Goal: Task Accomplishment & Management: Use online tool/utility

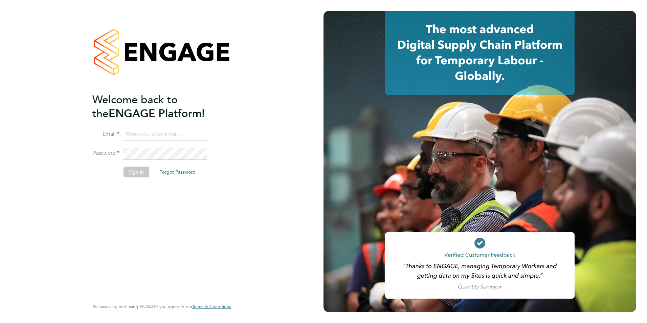
type input "r.edwards@hp4recruitment.co.uk"
click at [144, 171] on button "Sign In" at bounding box center [136, 171] width 26 height 11
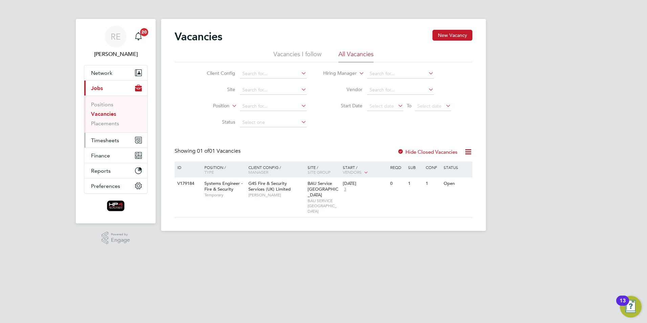
click at [114, 141] on span "Timesheets" at bounding box center [105, 140] width 28 height 6
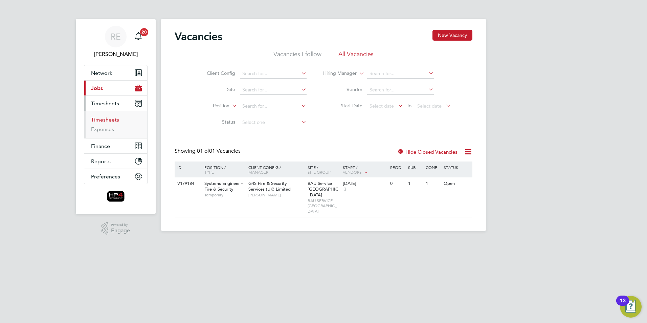
click at [112, 122] on link "Timesheets" at bounding box center [105, 119] width 28 height 6
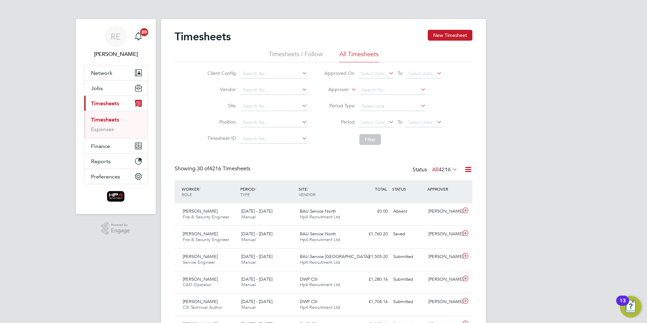
click at [387, 120] on icon at bounding box center [387, 121] width 0 height 9
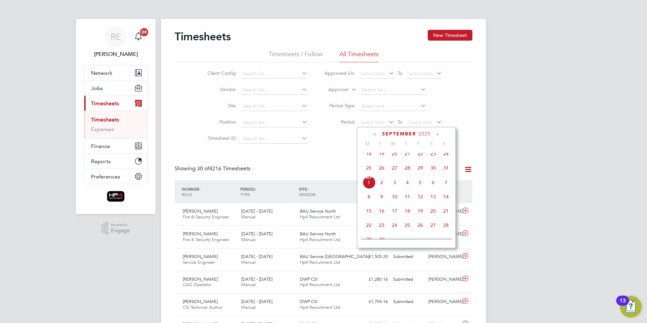
click at [369, 174] on span "25" at bounding box center [368, 167] width 13 height 13
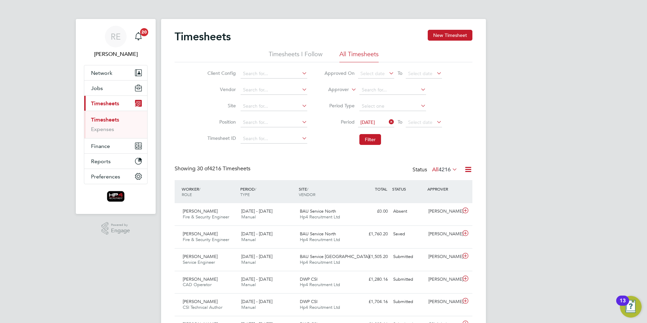
click at [442, 120] on li "Period [DATE] To Select date" at bounding box center [383, 122] width 135 height 16
click at [435, 122] on icon at bounding box center [435, 121] width 0 height 9
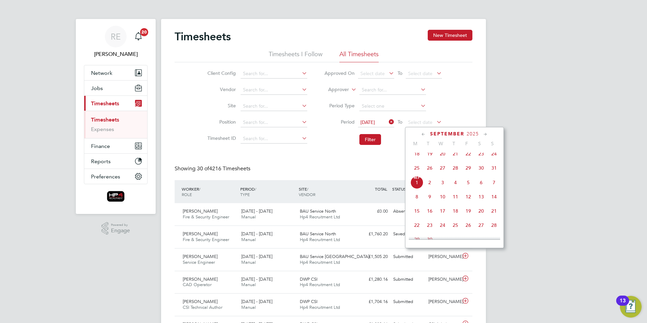
click at [500, 172] on div "[DATE] M T W T F S S [DATE] 2 3 4 5 6 7 8 9 10 11 12 13 14 15 16 17 18 19 20 21…" at bounding box center [454, 187] width 99 height 121
click at [496, 173] on span "31" at bounding box center [494, 167] width 13 height 13
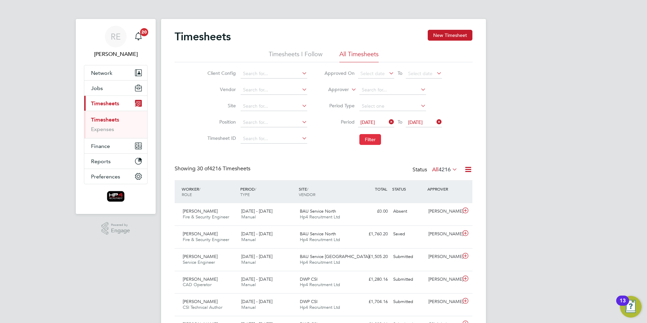
click at [364, 136] on button "Filter" at bounding box center [370, 139] width 22 height 11
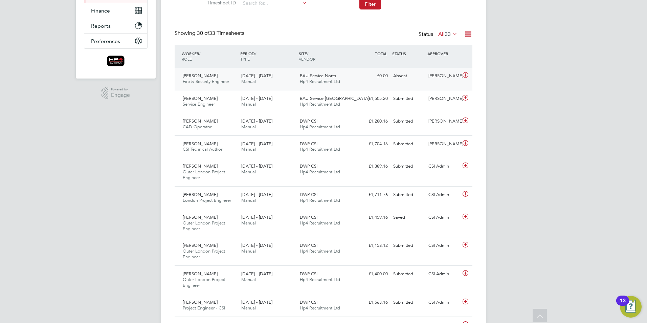
click at [215, 78] on div "[PERSON_NAME] Fire & Security Engineer [DATE] - [DATE]" at bounding box center [209, 78] width 59 height 17
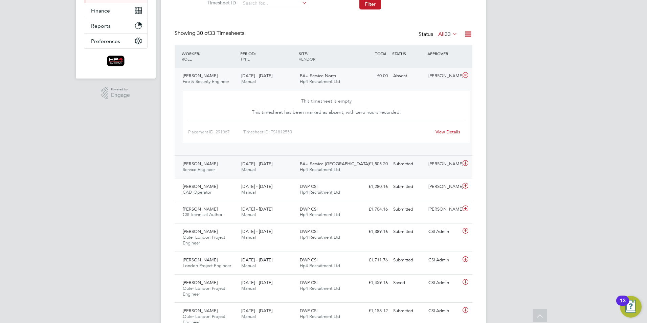
click at [220, 167] on div "[PERSON_NAME] Service Engineer [DATE] - [DATE]" at bounding box center [209, 166] width 59 height 17
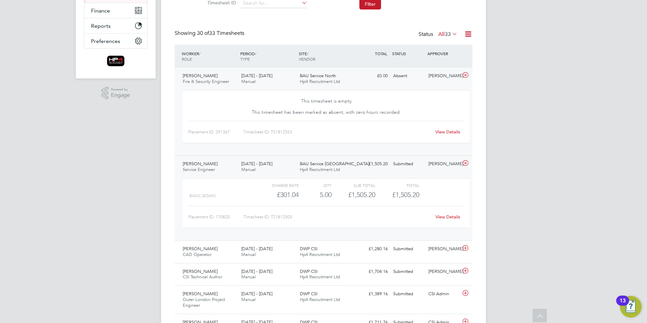
click at [219, 80] on span "Fire & Security Engineer" at bounding box center [206, 81] width 46 height 6
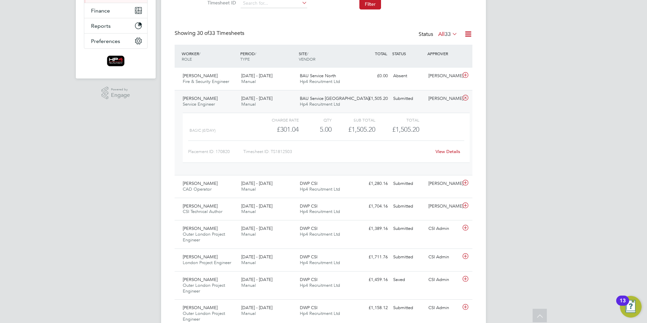
click at [194, 100] on span "[PERSON_NAME]" at bounding box center [200, 98] width 35 height 6
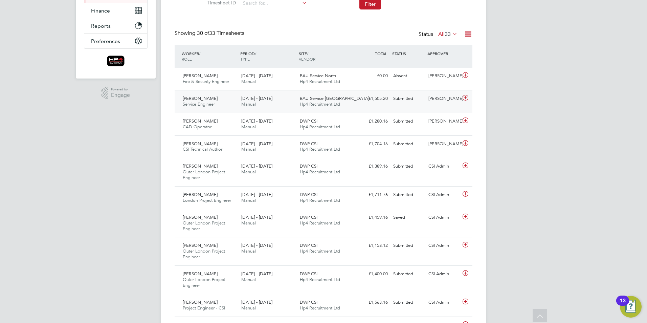
click at [194, 100] on span "[PERSON_NAME]" at bounding box center [200, 98] width 35 height 6
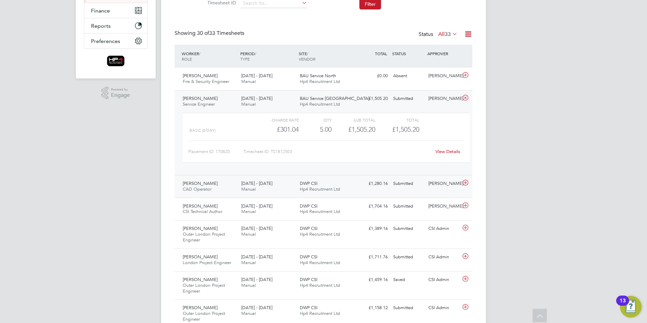
click at [205, 183] on span "[PERSON_NAME]" at bounding box center [200, 183] width 35 height 6
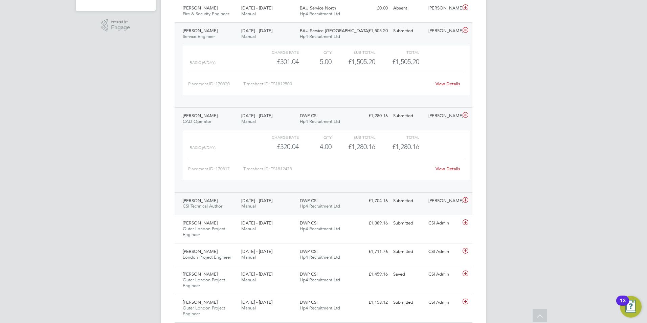
click at [210, 199] on span "[PERSON_NAME]" at bounding box center [200, 201] width 35 height 6
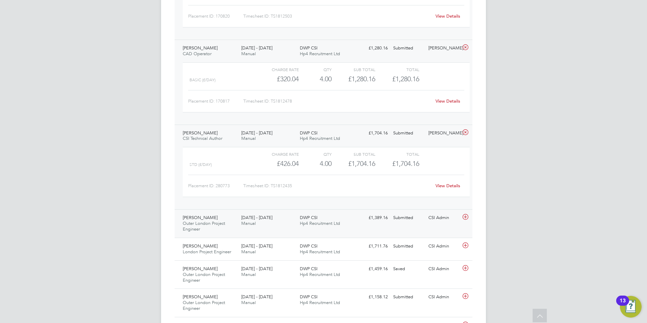
click at [209, 222] on span "Outer London Project Engineer" at bounding box center [204, 226] width 42 height 12
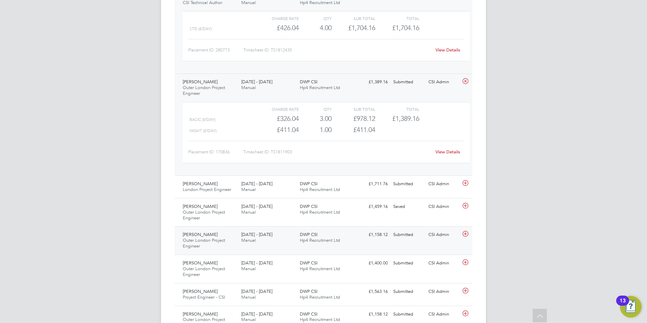
scroll to position [440, 0]
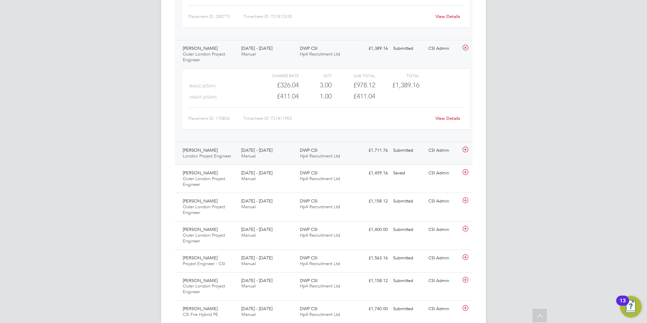
click at [211, 153] on span "London Project Engineer" at bounding box center [207, 156] width 48 height 6
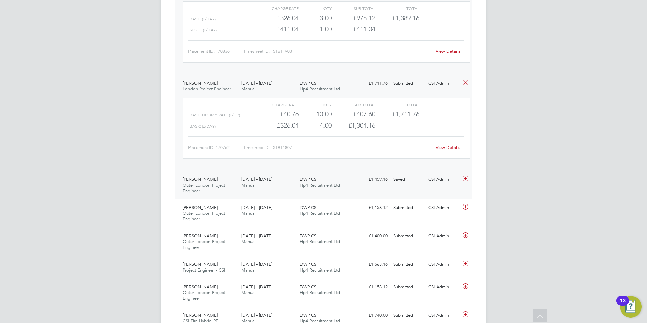
scroll to position [508, 0]
click at [215, 183] on span "Outer London Project Engineer" at bounding box center [204, 187] width 42 height 12
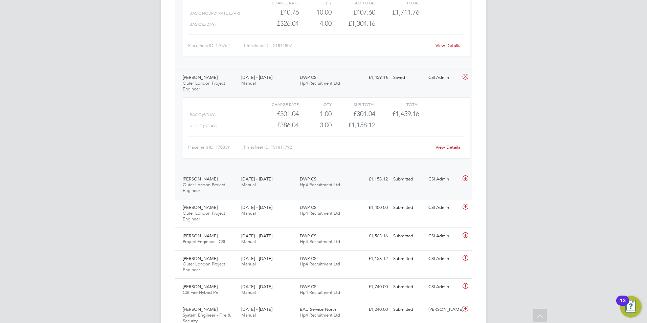
scroll to position [609, 0]
click at [208, 177] on div "[PERSON_NAME] Outer London Project Engineer [DATE] - [DATE]" at bounding box center [209, 184] width 59 height 23
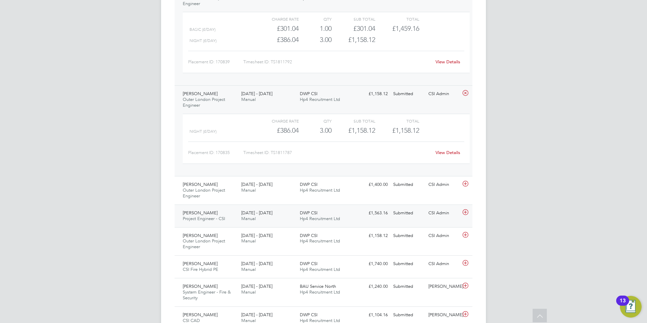
scroll to position [744, 0]
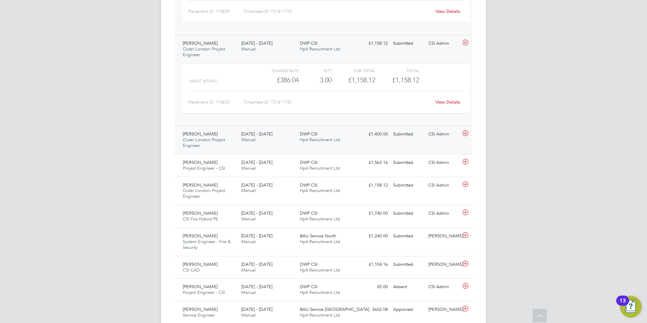
click at [206, 149] on div "[PERSON_NAME] Outer London Project Engineer [DATE] - [DATE]" at bounding box center [209, 140] width 59 height 23
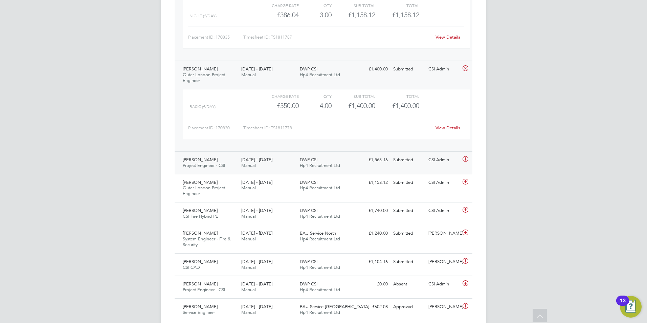
scroll to position [812, 0]
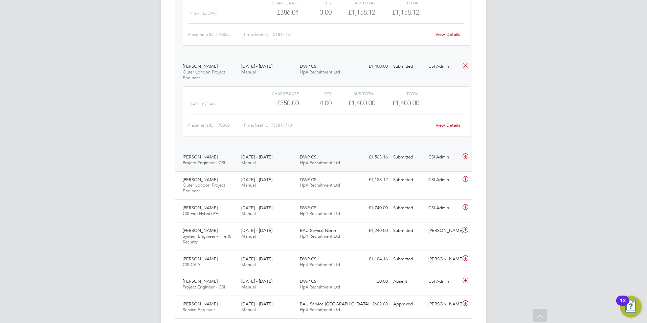
click at [199, 158] on span "[PERSON_NAME]" at bounding box center [200, 157] width 35 height 6
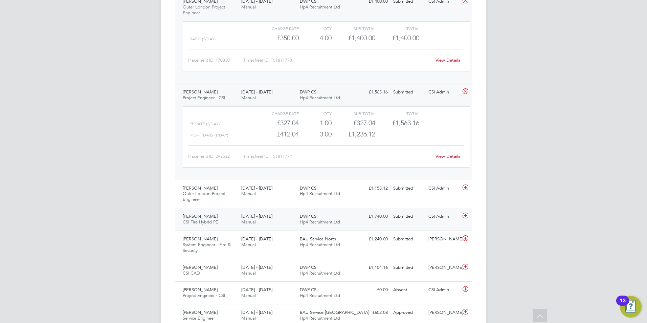
scroll to position [914, 0]
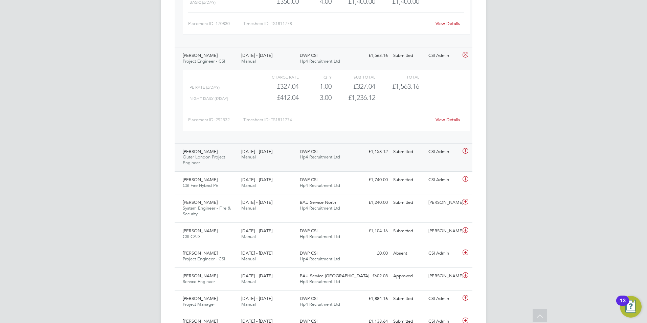
drag, startPoint x: 205, startPoint y: 138, endPoint x: 207, endPoint y: 144, distance: 6.2
click at [207, 142] on div "[PERSON_NAME] Project Engineer - CSI [DATE] - [DATE] [DATE] - [DATE] Manual DWP…" at bounding box center [324, 95] width 298 height 96
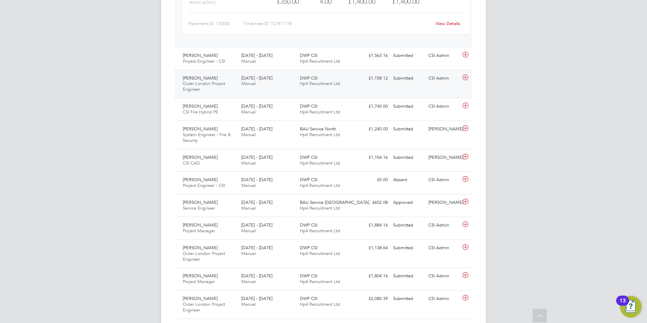
click at [208, 79] on span "[PERSON_NAME]" at bounding box center [200, 78] width 35 height 6
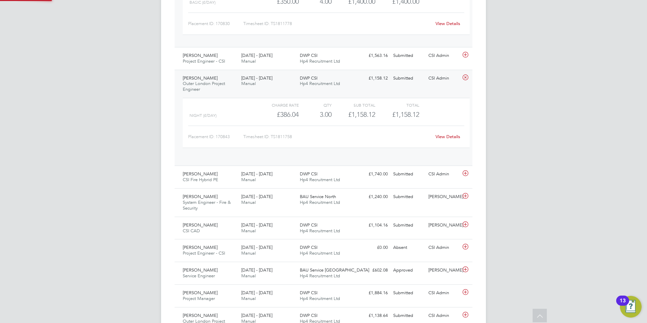
scroll to position [12, 66]
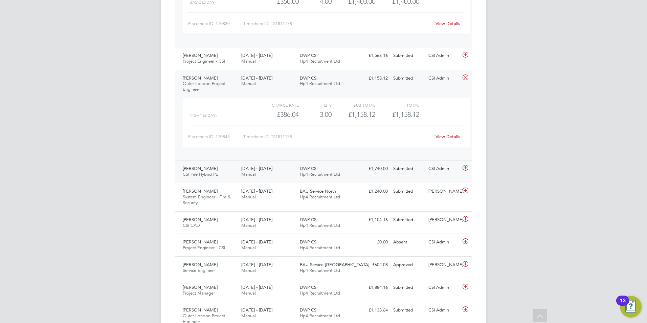
click at [214, 175] on span "CSI Fire Hybrid PE" at bounding box center [201, 174] width 36 height 6
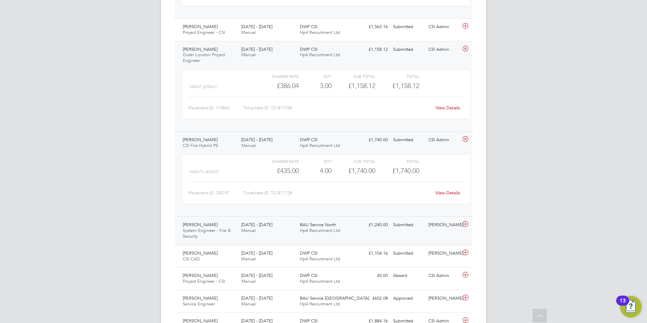
scroll to position [981, 0]
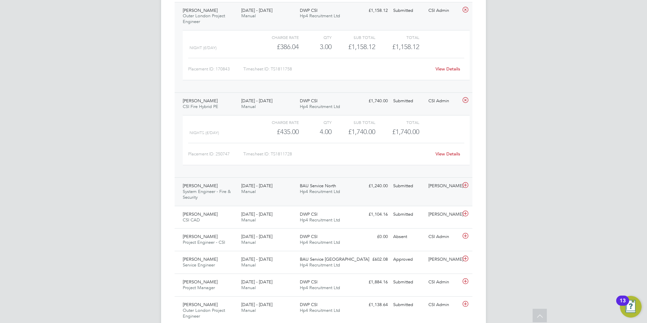
click at [230, 188] on div "[PERSON_NAME] System Engineer - Fire & Security [DATE] - [DATE]" at bounding box center [209, 191] width 59 height 23
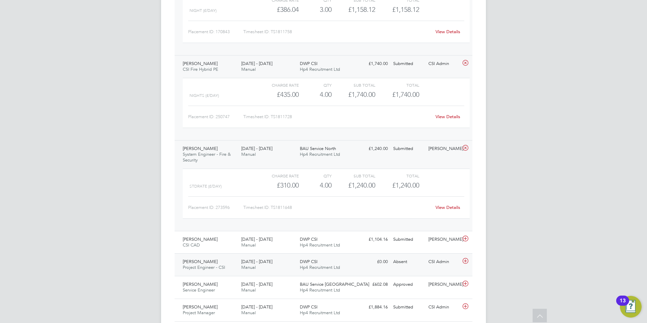
scroll to position [1083, 0]
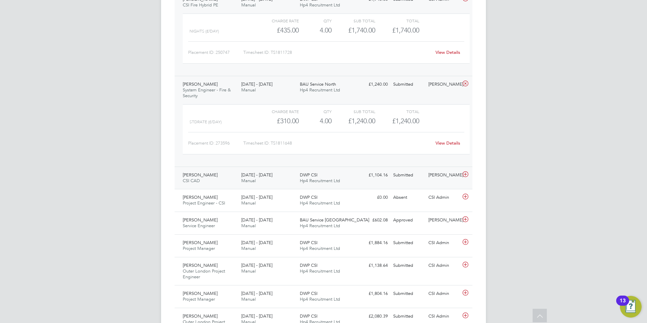
click at [221, 175] on div "[PERSON_NAME] CSI CAD [DATE] - [DATE]" at bounding box center [209, 178] width 59 height 17
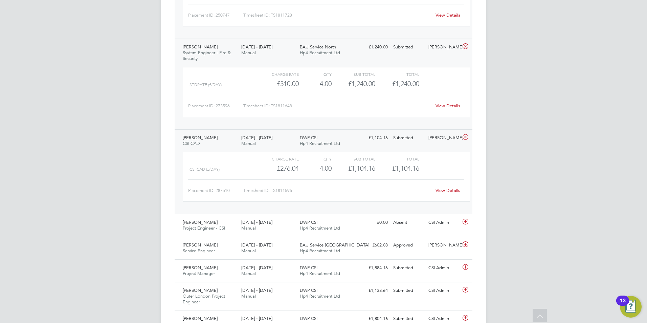
scroll to position [1150, 0]
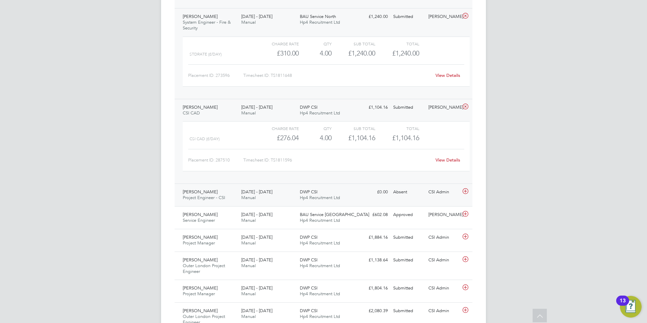
click at [210, 193] on span "[PERSON_NAME]" at bounding box center [200, 192] width 35 height 6
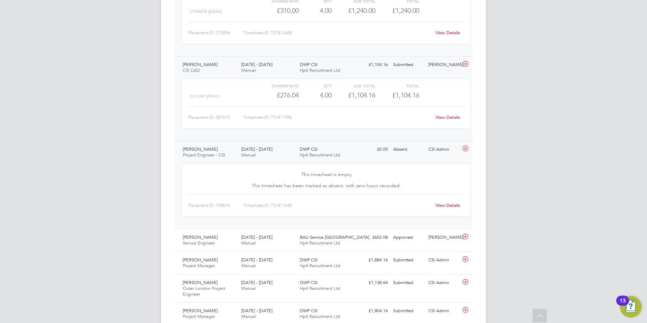
scroll to position [1252, 0]
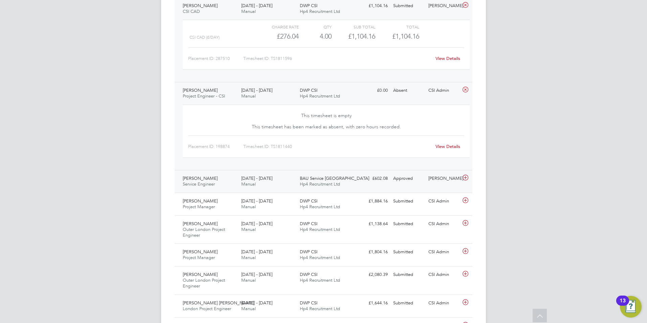
click at [214, 179] on div "[PERSON_NAME] Service Engineer [DATE] - [DATE]" at bounding box center [209, 181] width 59 height 17
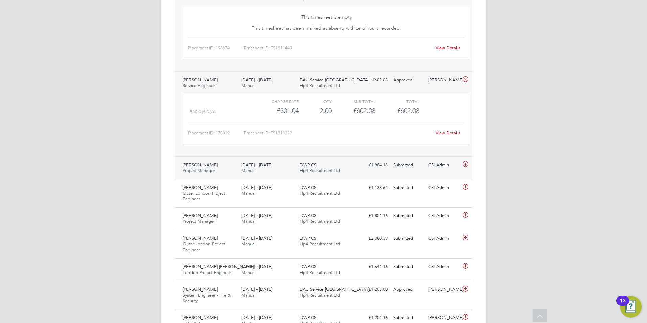
scroll to position [1353, 0]
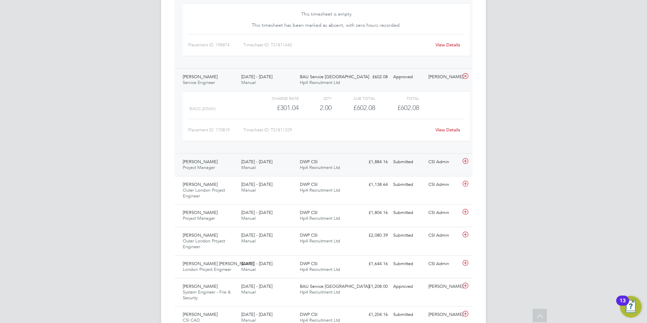
click at [216, 160] on div "[PERSON_NAME] Project Manager [DATE] - [DATE]" at bounding box center [209, 164] width 59 height 17
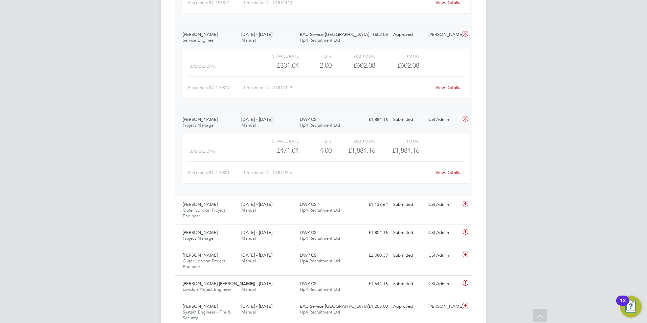
scroll to position [1455, 0]
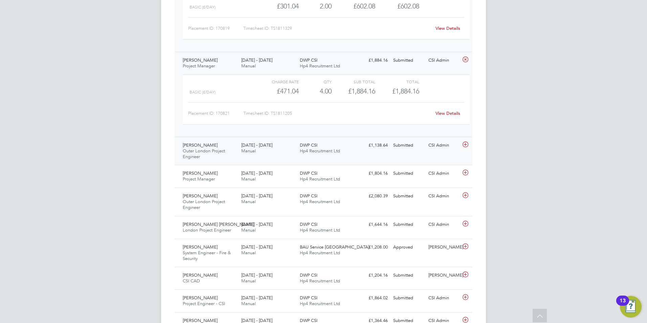
click at [222, 142] on div "[PERSON_NAME] Outer London Project Engineer [DATE] - [DATE]" at bounding box center [209, 151] width 59 height 23
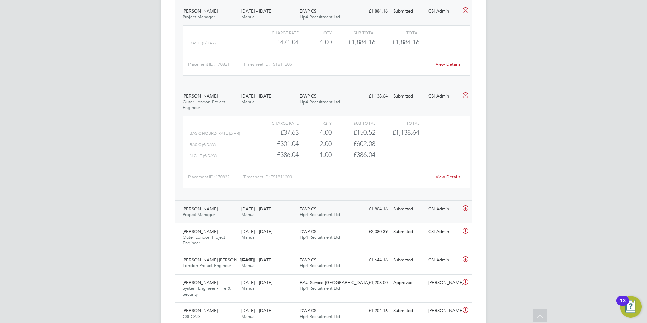
scroll to position [1556, 0]
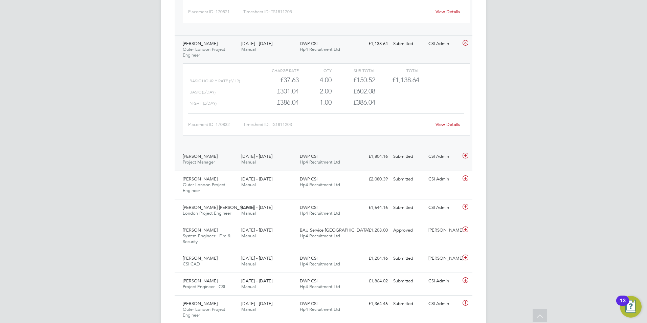
click at [231, 155] on div "[PERSON_NAME] Project Manager [DATE] - [DATE]" at bounding box center [209, 159] width 59 height 17
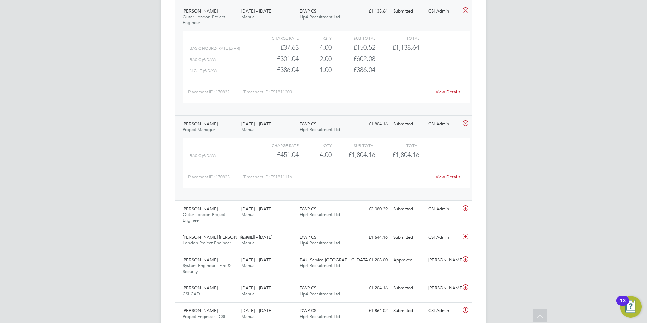
scroll to position [1624, 0]
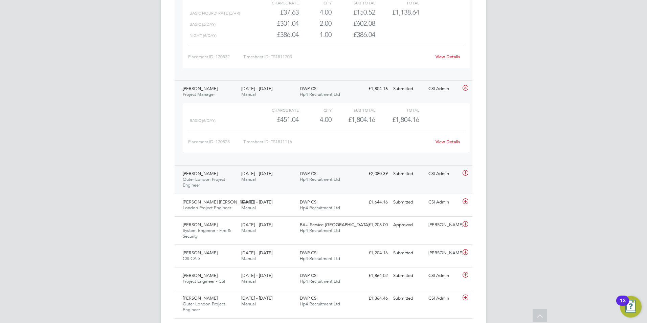
click at [228, 178] on div "[PERSON_NAME] Outer London Project Engineer [DATE] - [DATE]" at bounding box center [209, 179] width 59 height 23
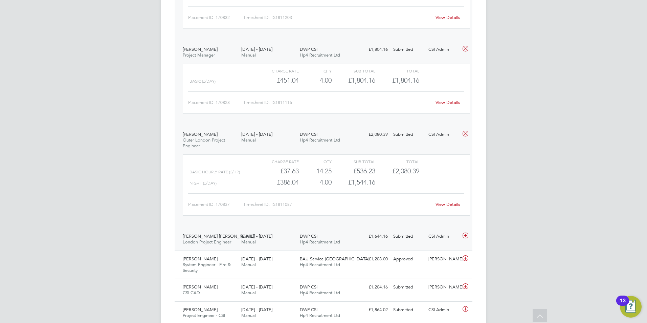
scroll to position [1726, 0]
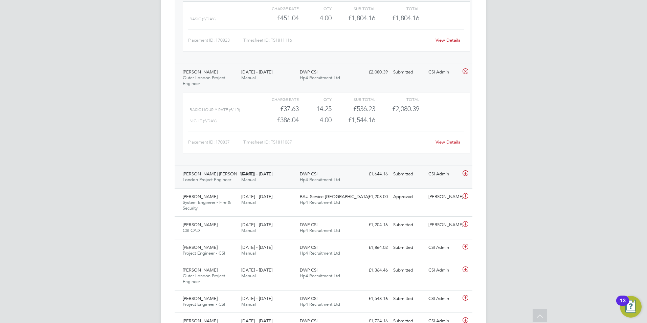
click at [216, 178] on span "London Project Engineer" at bounding box center [207, 180] width 48 height 6
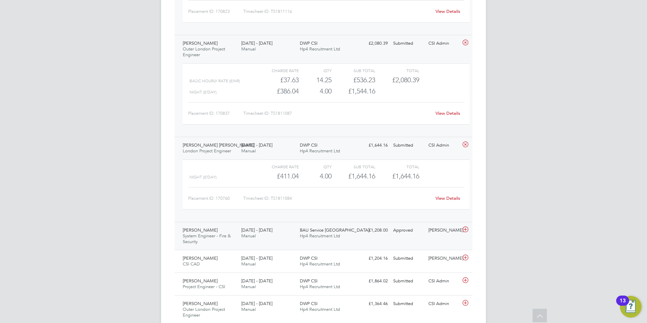
scroll to position [1793, 0]
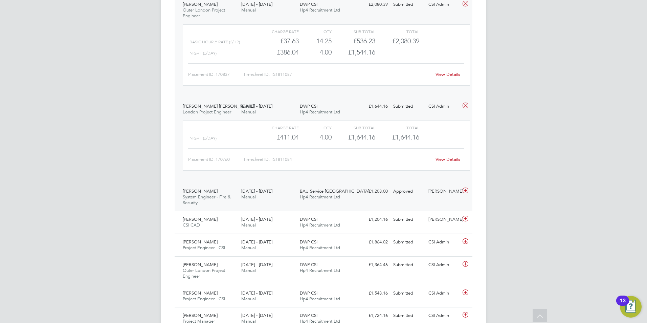
click at [228, 191] on div "[PERSON_NAME] System Engineer - Fire & Security [DATE] - [DATE]" at bounding box center [209, 197] width 59 height 23
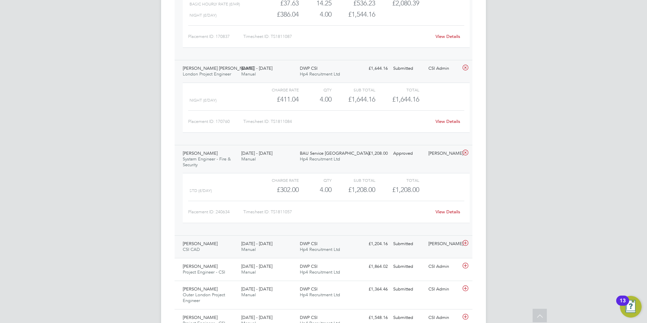
scroll to position [1895, 0]
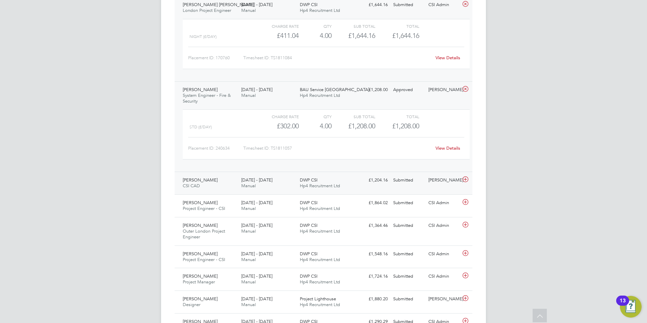
click at [228, 182] on div "[PERSON_NAME] CSI CAD [DATE] - [DATE]" at bounding box center [209, 183] width 59 height 17
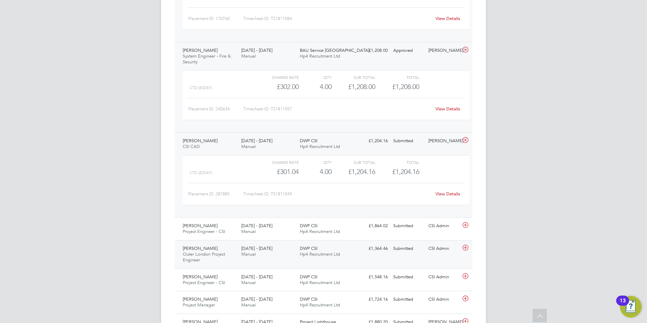
scroll to position [1996, 0]
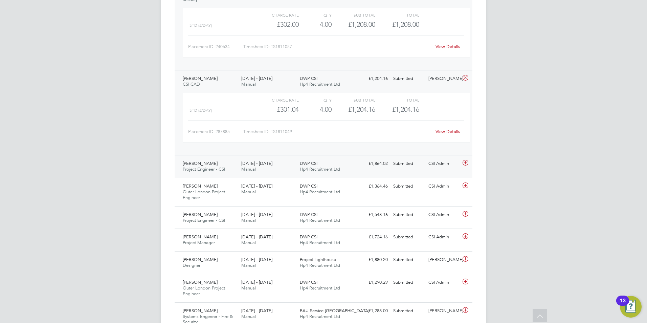
click at [218, 161] on div "[PERSON_NAME] Project Engineer - CSI [DATE] - [DATE]" at bounding box center [209, 166] width 59 height 17
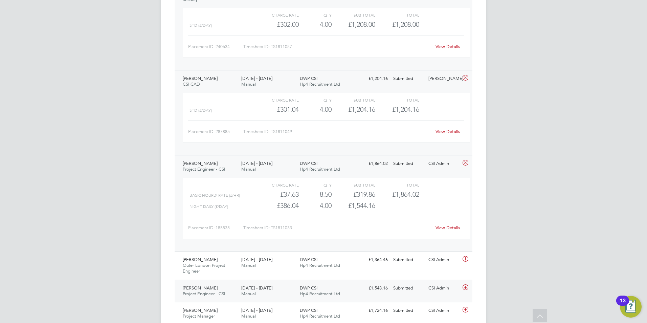
scroll to position [2098, 0]
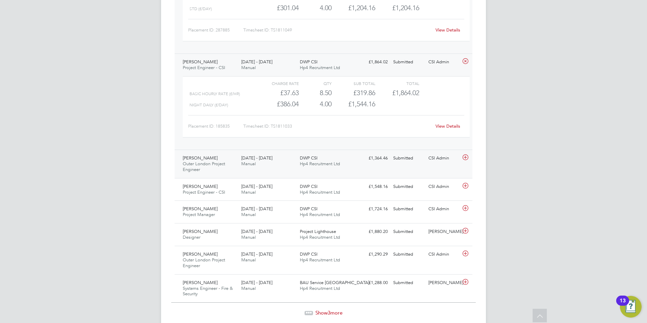
click at [215, 163] on span "Outer London Project Engineer" at bounding box center [204, 167] width 42 height 12
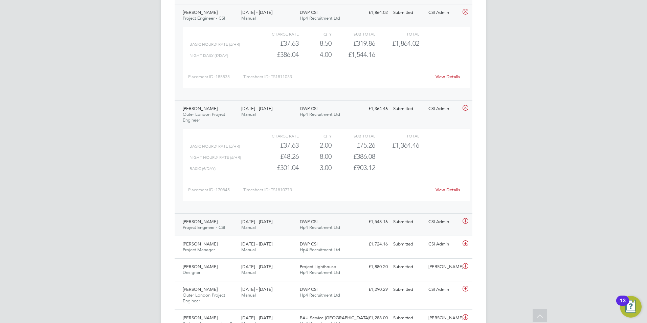
scroll to position [2199, 0]
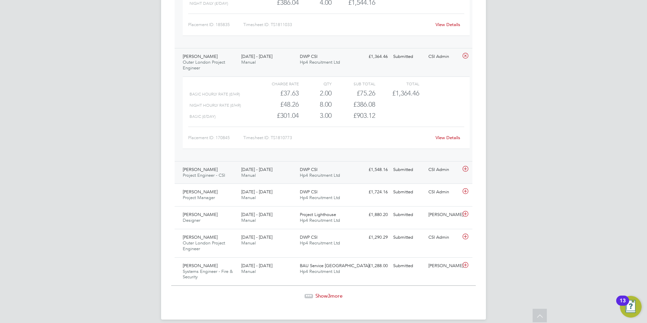
click at [206, 172] on span "[PERSON_NAME]" at bounding box center [200, 169] width 35 height 6
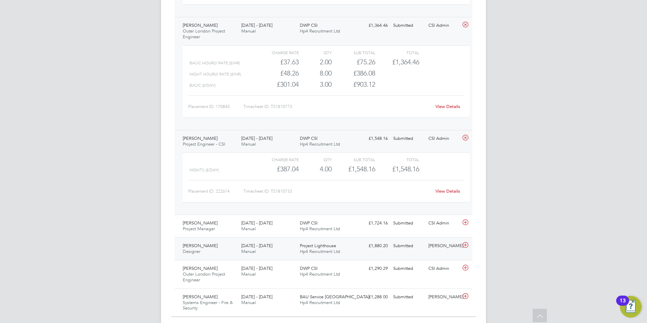
scroll to position [2267, 0]
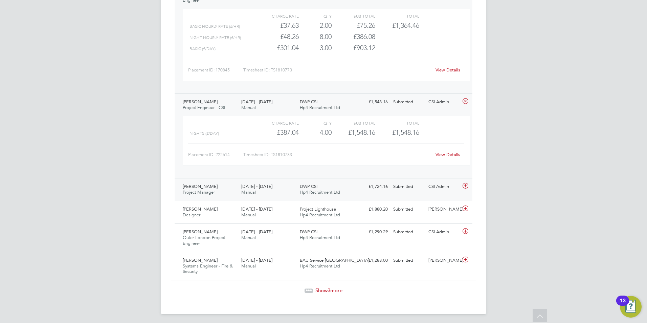
click at [196, 194] on span "Project Manager" at bounding box center [199, 192] width 32 height 6
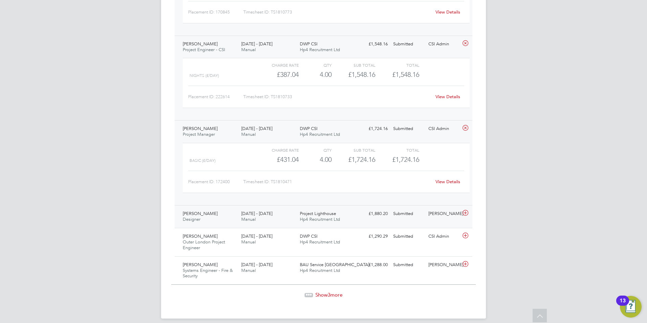
scroll to position [2331, 0]
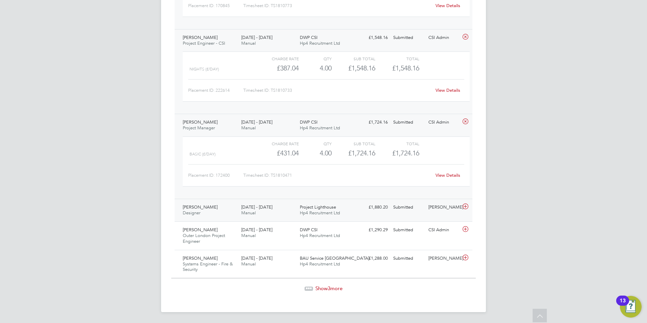
click at [203, 212] on div "[PERSON_NAME] Designer [DATE] - [DATE]" at bounding box center [209, 210] width 59 height 17
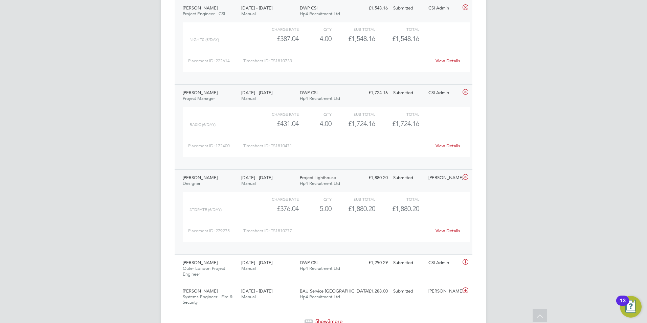
scroll to position [2393, 0]
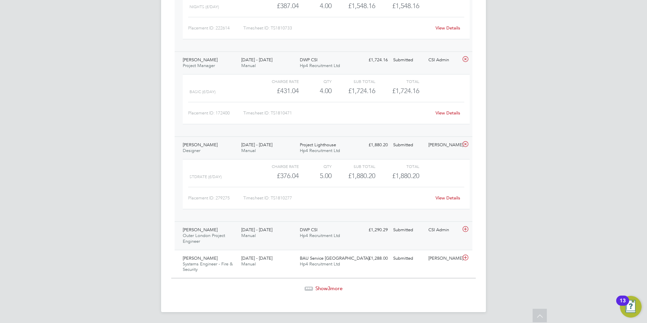
click at [211, 234] on span "Outer London Project Engineer" at bounding box center [204, 238] width 42 height 12
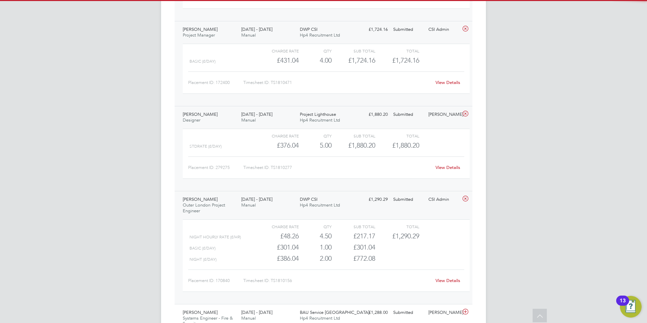
scroll to position [2461, 0]
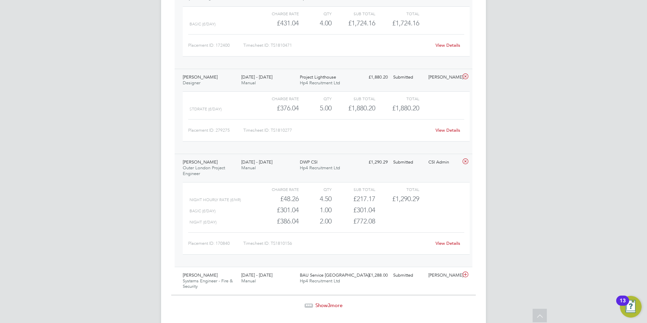
click at [328, 305] on span "3" at bounding box center [329, 305] width 3 height 6
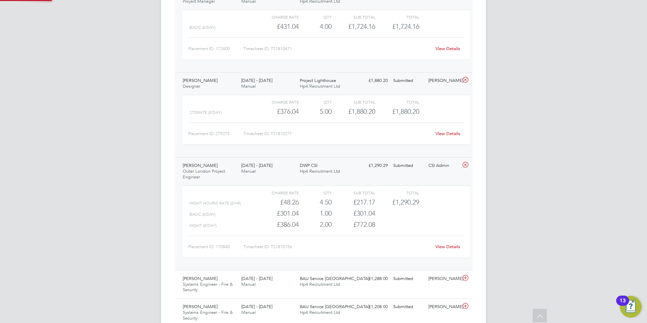
scroll to position [3, 3]
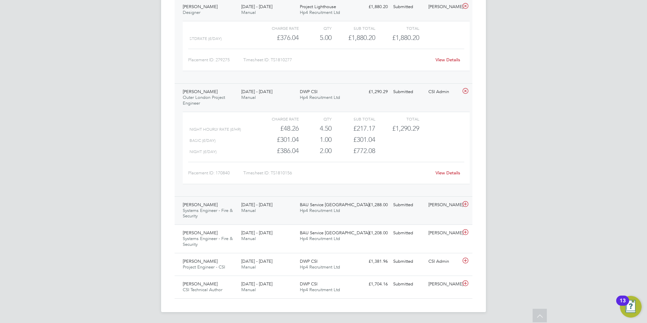
click at [211, 201] on div "Simon Hole Systems Engineer - Fire & Security [DATE] - [DATE]" at bounding box center [209, 210] width 59 height 23
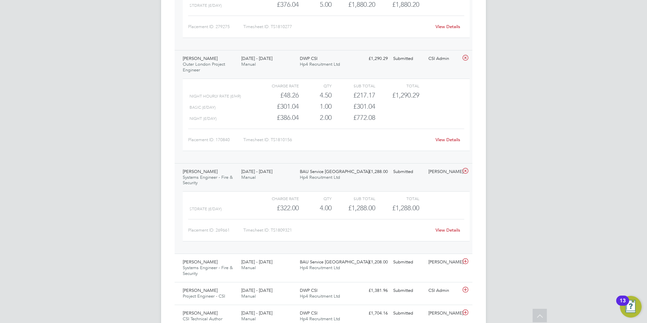
scroll to position [2594, 0]
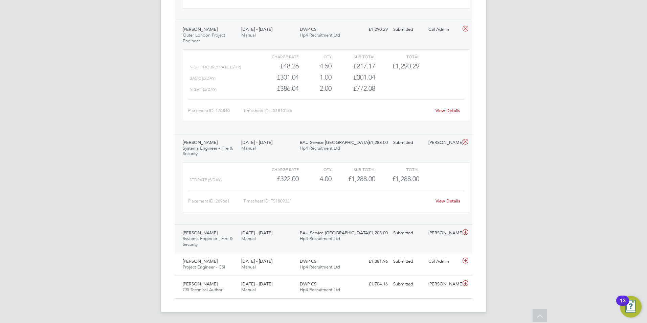
click at [204, 239] on span "Systems Engineer - Fire & Security" at bounding box center [208, 241] width 50 height 12
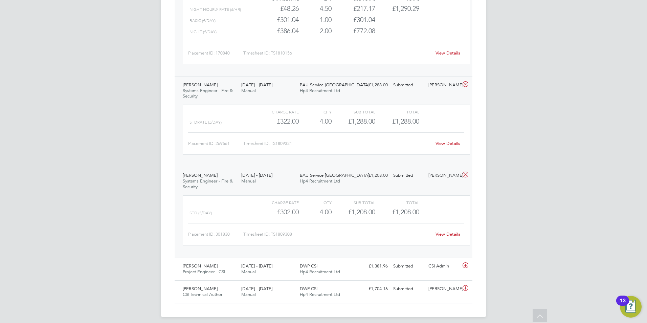
scroll to position [2656, 0]
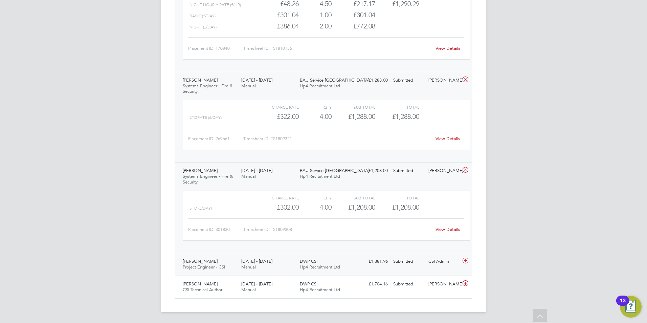
click at [200, 265] on span "Project Engineer - CSI" at bounding box center [204, 267] width 42 height 6
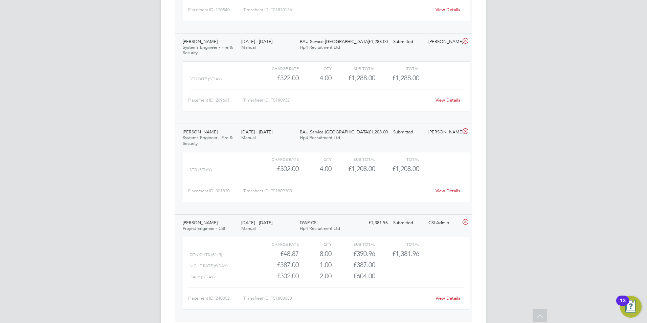
scroll to position [2741, 0]
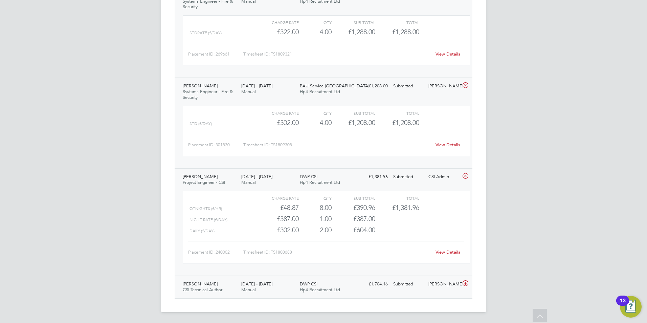
click at [222, 281] on div "[PERSON_NAME] CSI Technical Author [DATE] - [DATE]" at bounding box center [209, 286] width 59 height 17
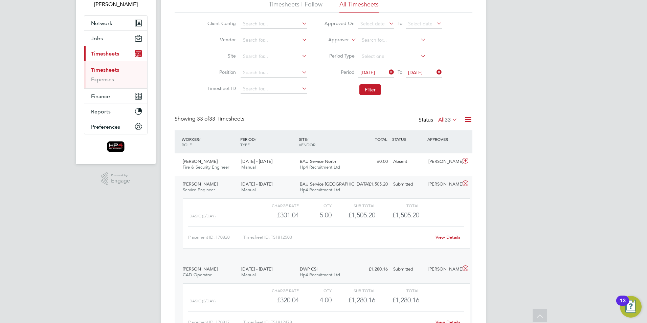
scroll to position [0, 0]
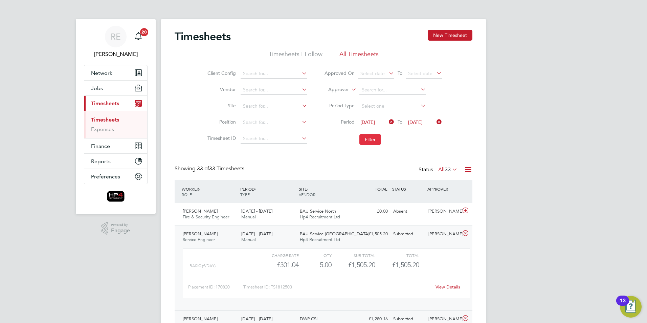
click at [371, 140] on button "Filter" at bounding box center [370, 139] width 22 height 11
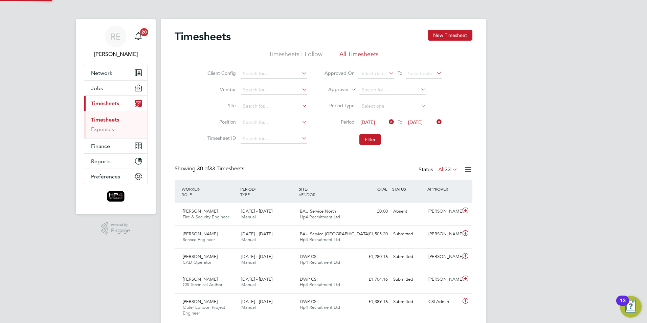
scroll to position [17, 59]
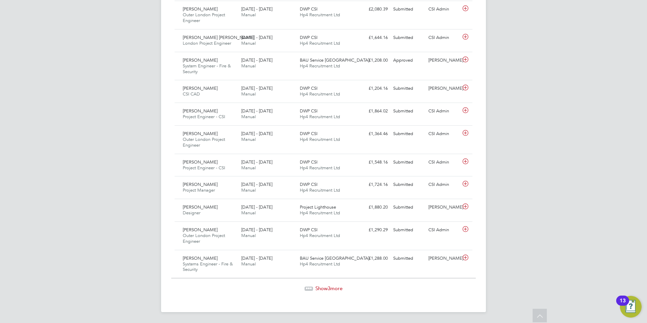
click at [339, 289] on span "Show 3 more" at bounding box center [328, 288] width 27 height 6
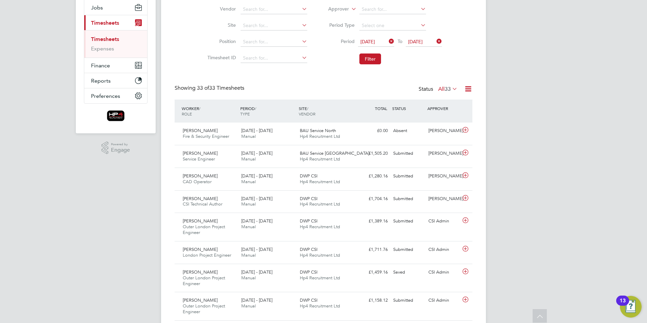
scroll to position [0, 0]
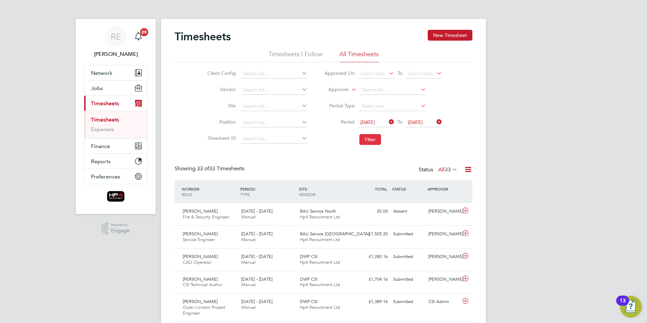
click at [367, 139] on button "Filter" at bounding box center [370, 139] width 22 height 11
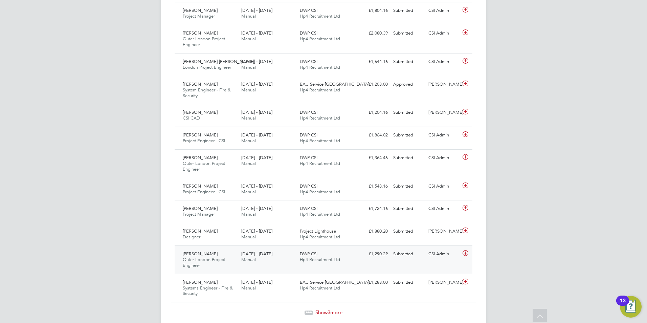
scroll to position [671, 0]
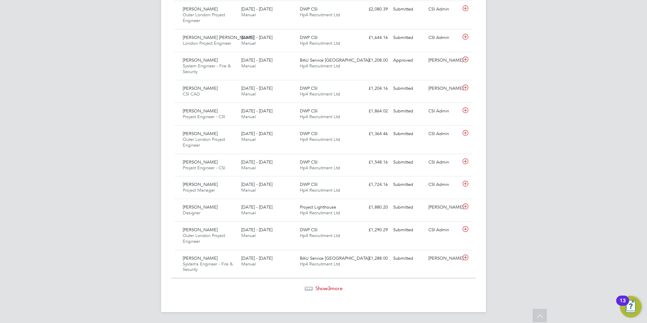
click at [325, 287] on span "Show 3 more" at bounding box center [328, 288] width 27 height 6
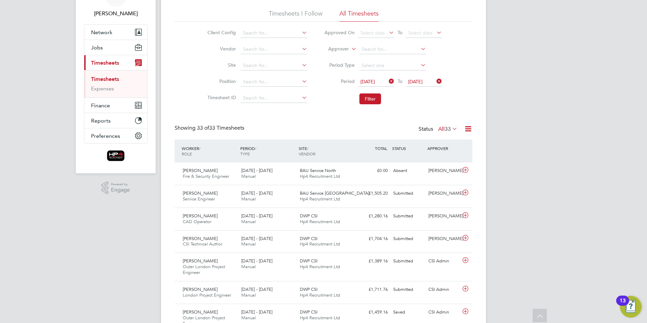
scroll to position [0, 0]
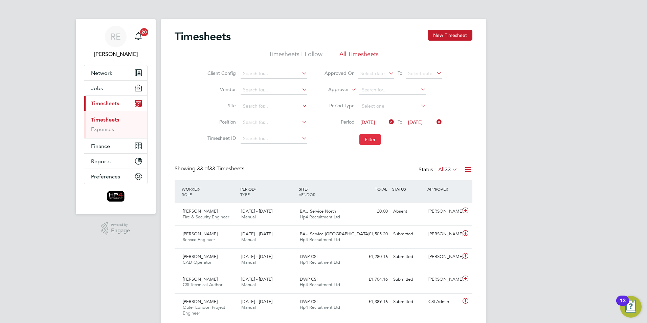
click at [368, 143] on button "Filter" at bounding box center [370, 139] width 22 height 11
click at [222, 215] on div "[PERSON_NAME] Service Engineer [DATE] - [DATE]" at bounding box center [209, 214] width 59 height 17
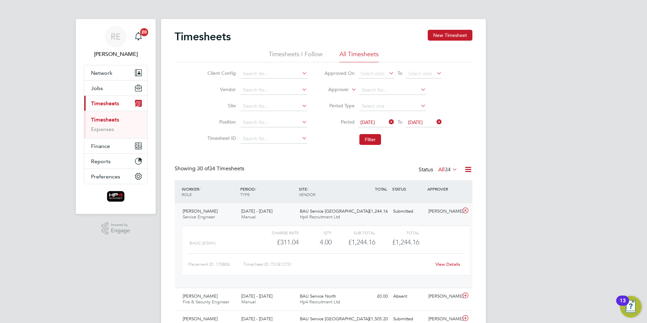
click at [323, 141] on li "Filter" at bounding box center [383, 140] width 135 height 18
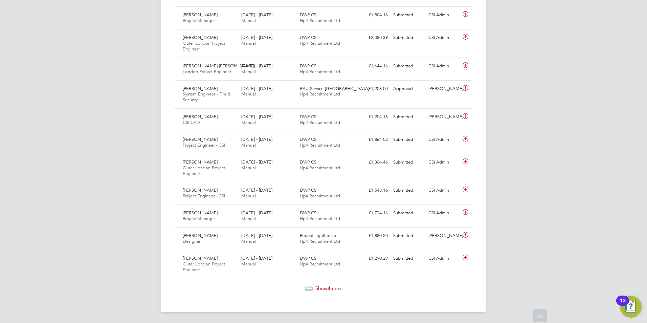
click at [334, 284] on div "Show 4 more" at bounding box center [323, 283] width 305 height 17
click at [336, 284] on div "Show 4 more" at bounding box center [323, 283] width 305 height 17
click at [337, 289] on span "Show 4 more" at bounding box center [328, 288] width 27 height 6
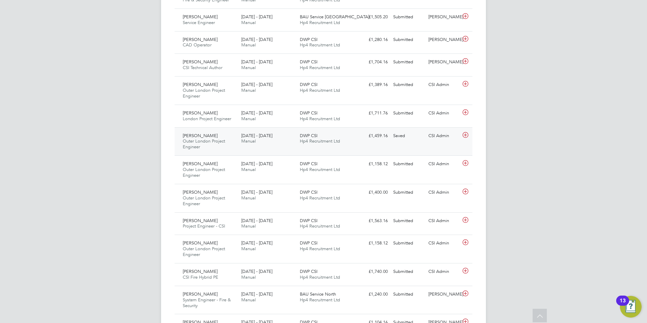
click at [204, 141] on span "Outer London Project Engineer" at bounding box center [204, 144] width 42 height 12
